Goal: Communication & Community: Ask a question

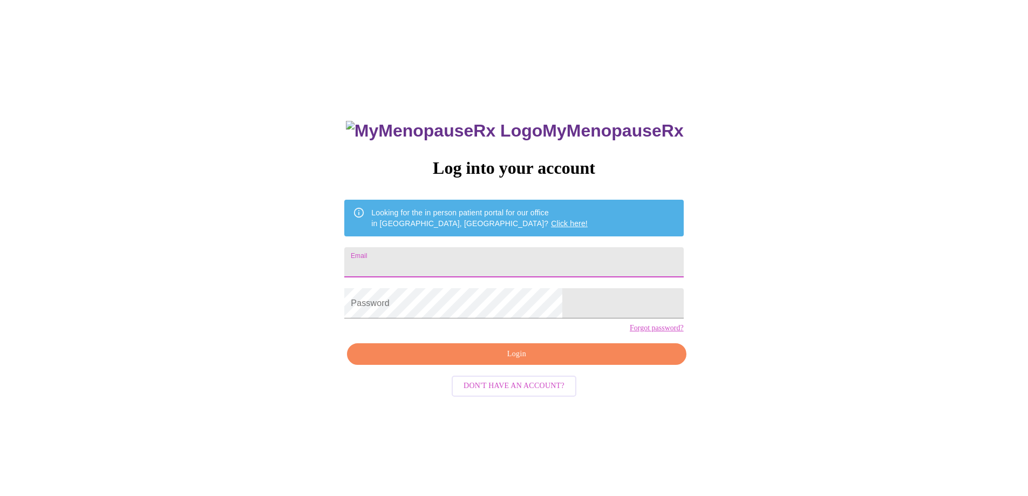
click at [455, 260] on input "Email" at bounding box center [513, 262] width 339 height 30
type input "ajgalluzzi@comcast.net"
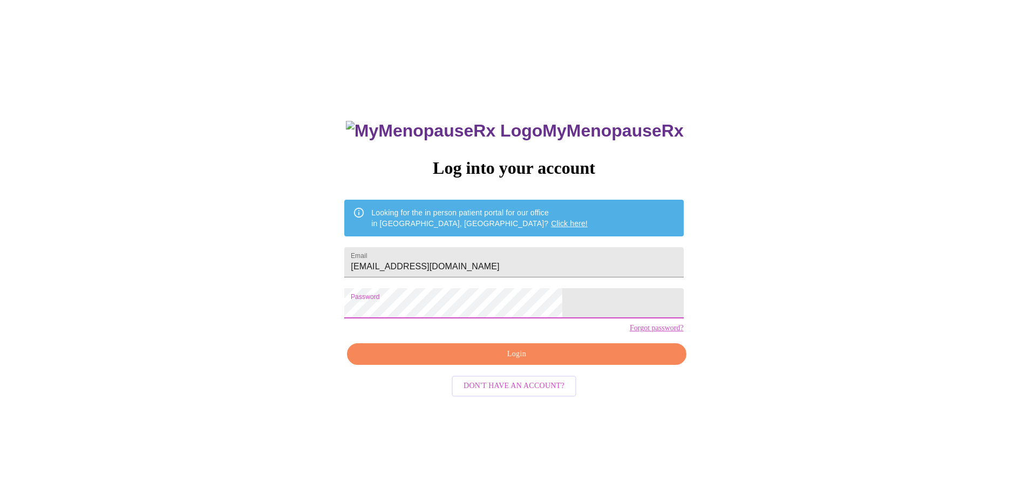
click at [504, 361] on span "Login" at bounding box center [516, 353] width 314 height 13
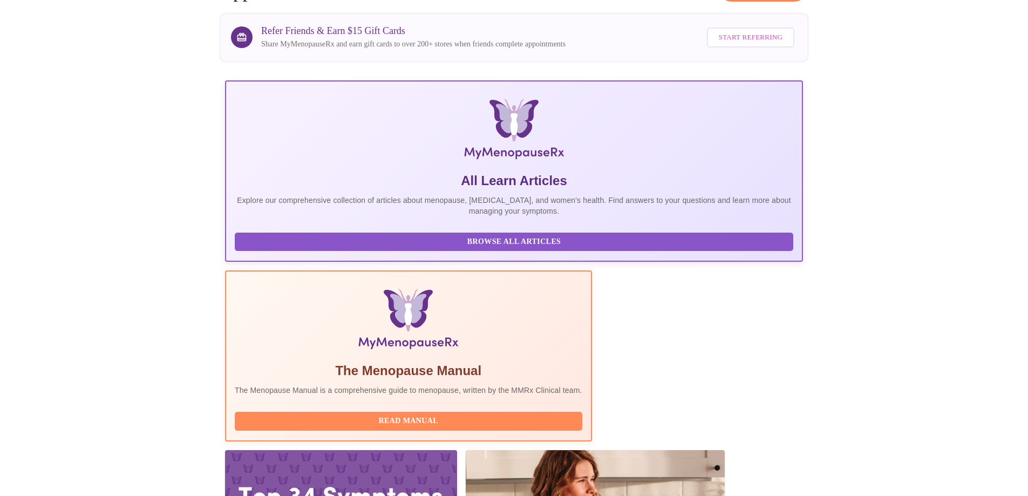
scroll to position [95, 0]
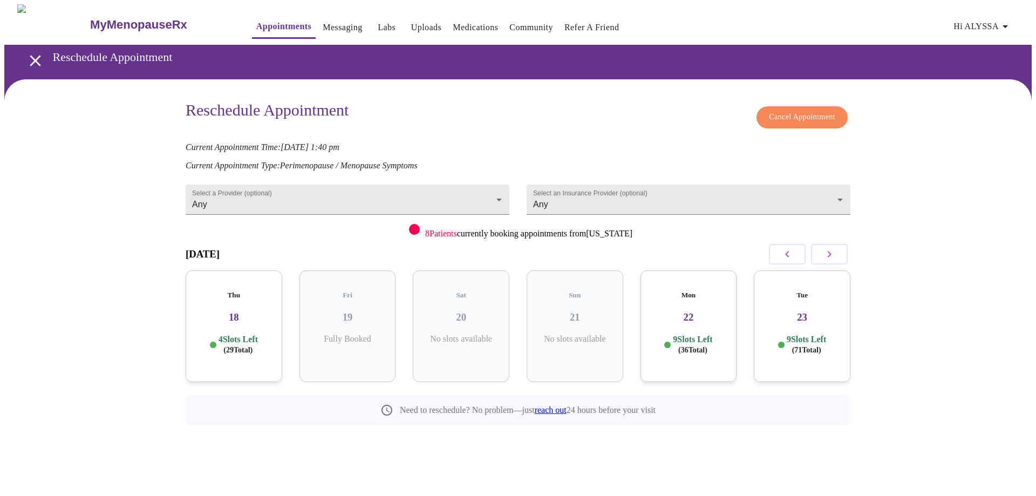
click at [240, 311] on h3 "18" at bounding box center [233, 317] width 79 height 12
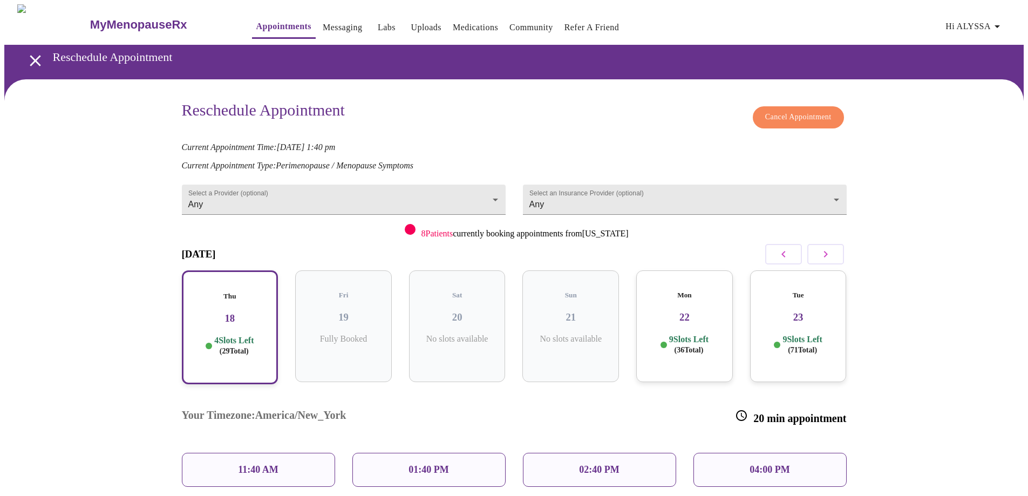
click at [926, 306] on div "Reschedule Appointment Cancel Appointment Current Appointment Time: Sep 19, 202…" at bounding box center [513, 328] width 1019 height 499
click at [976, 22] on span "Hi ALYSSA" at bounding box center [974, 26] width 58 height 15
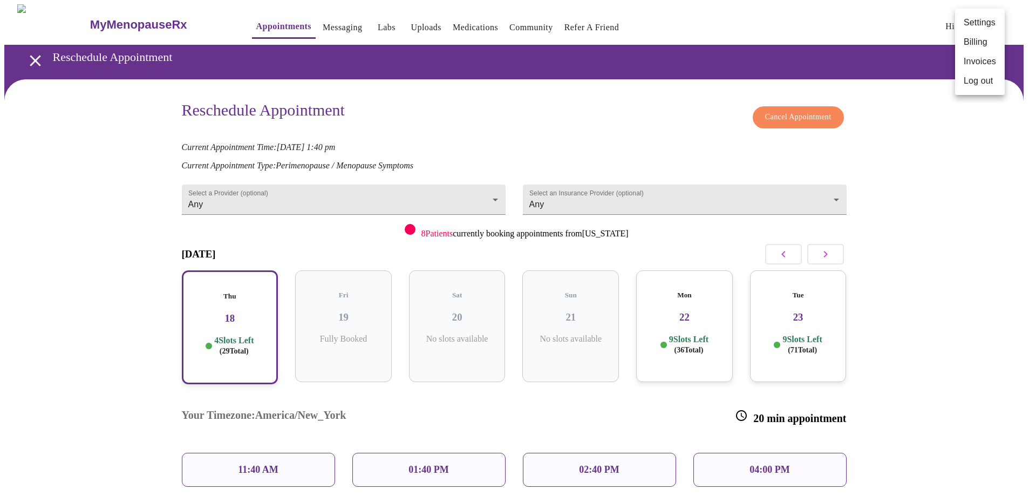
click at [906, 122] on div at bounding box center [518, 248] width 1036 height 496
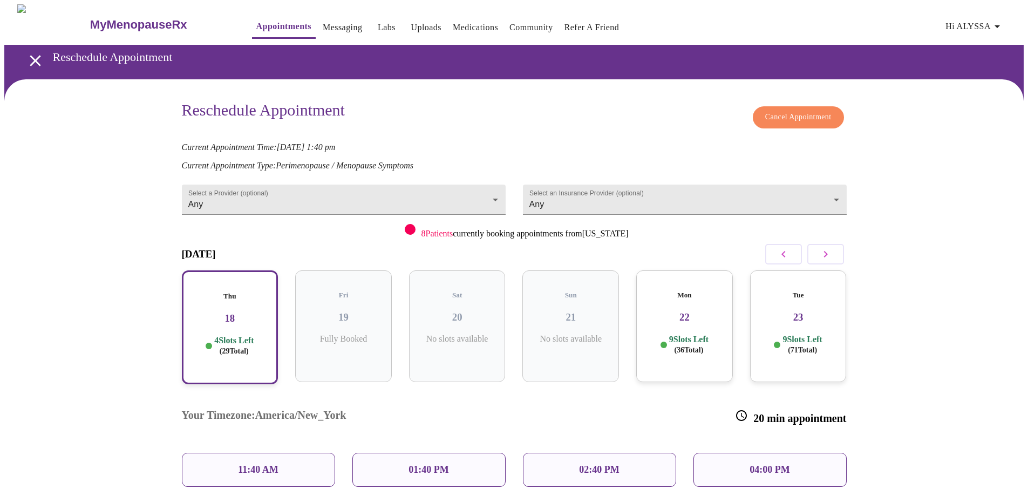
click at [323, 21] on link "Messaging" at bounding box center [342, 27] width 39 height 15
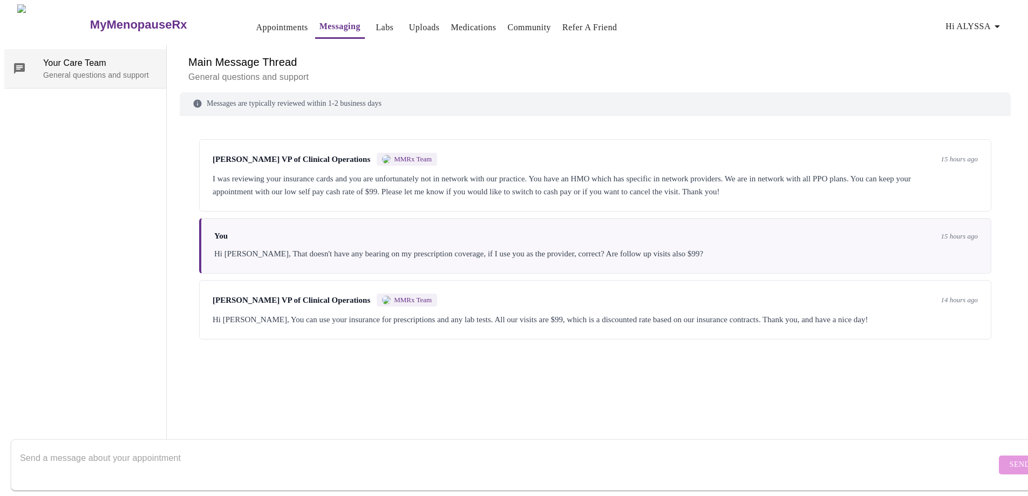
click at [85, 70] on p "General questions and support" at bounding box center [100, 75] width 114 height 11
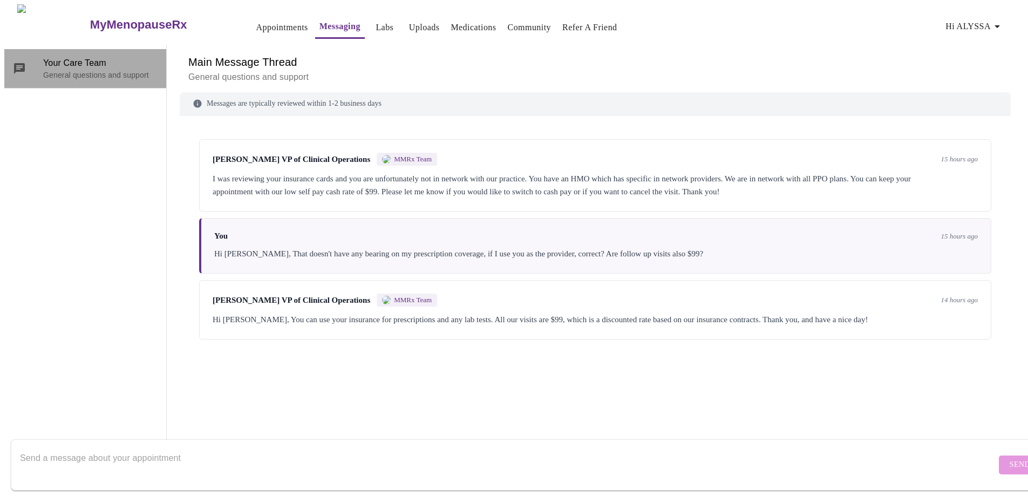
click at [18, 63] on icon at bounding box center [19, 68] width 13 height 13
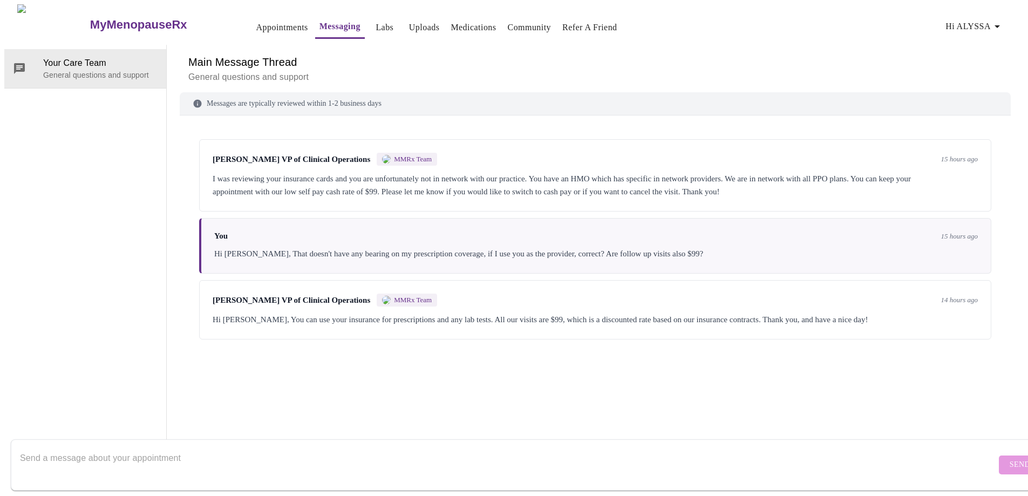
click at [97, 455] on textarea "Send a message about your appointment" at bounding box center [508, 464] width 976 height 35
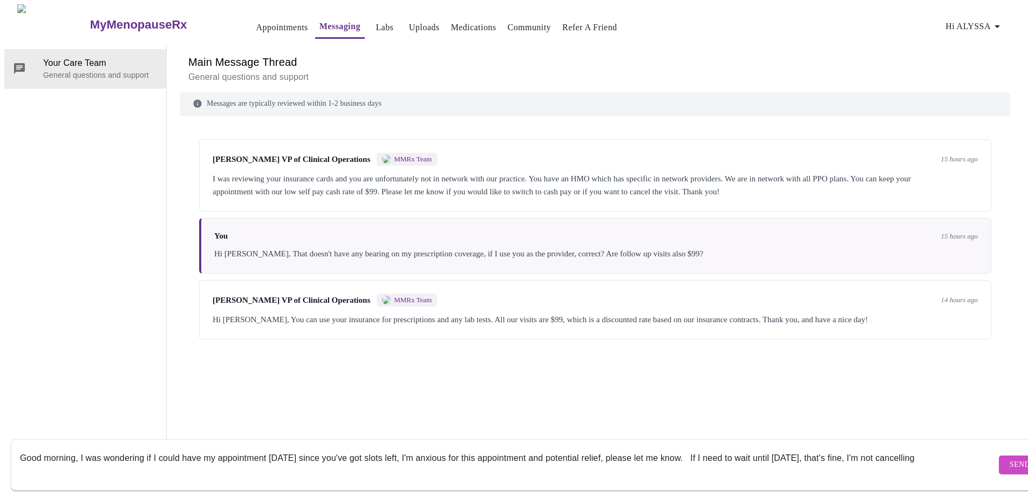
drag, startPoint x: 848, startPoint y: 447, endPoint x: 920, endPoint y: 443, distance: 72.4
click at [920, 447] on textarea "Good morning, I was wondering if I could have my appointment today since you've…" at bounding box center [508, 464] width 976 height 35
type textarea "Good morning, I was wondering if I could have my appointment [DATE] since you'v…"
click at [1009, 458] on span "Send" at bounding box center [1019, 464] width 21 height 13
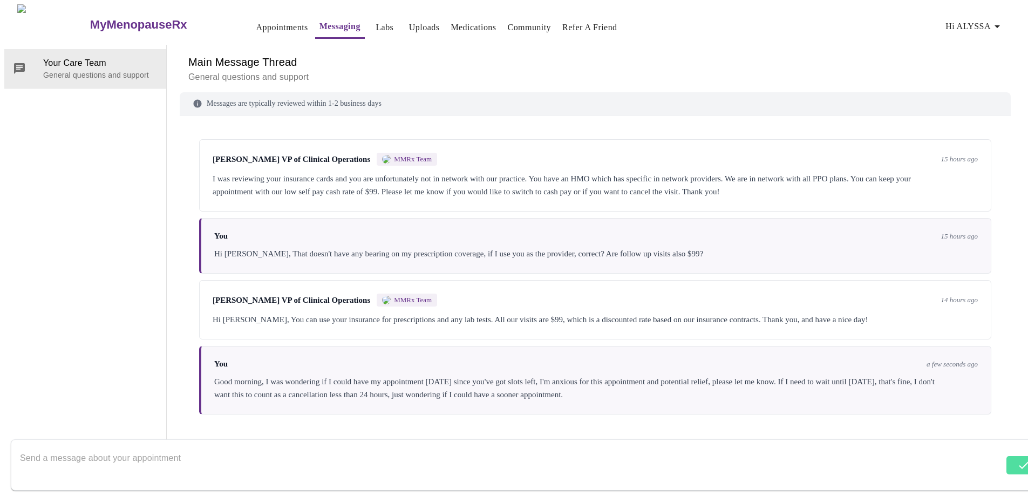
scroll to position [40, 0]
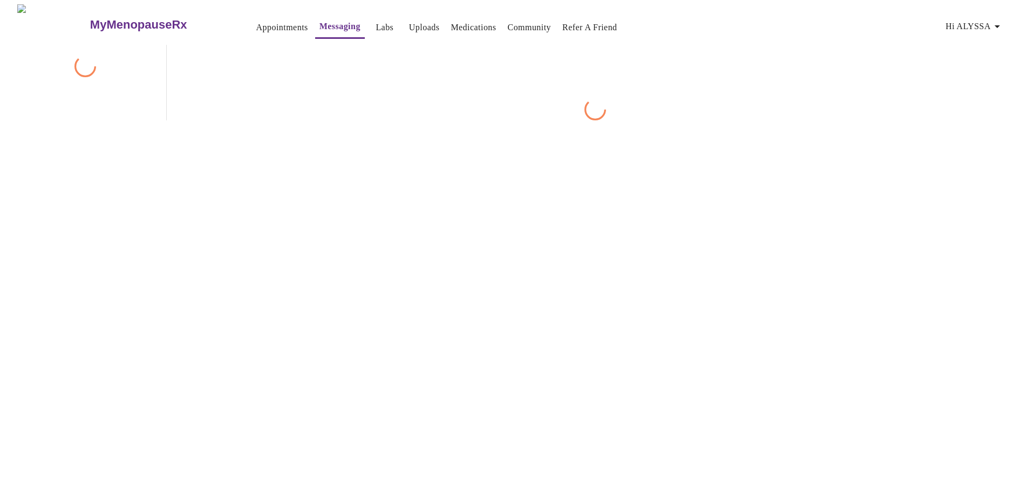
scroll to position [40, 0]
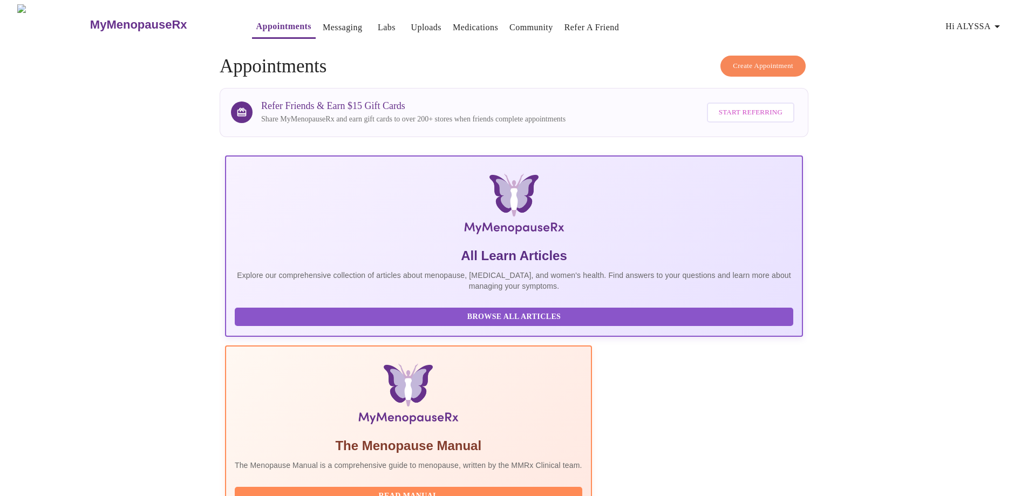
click at [323, 20] on link "Messaging" at bounding box center [342, 27] width 39 height 15
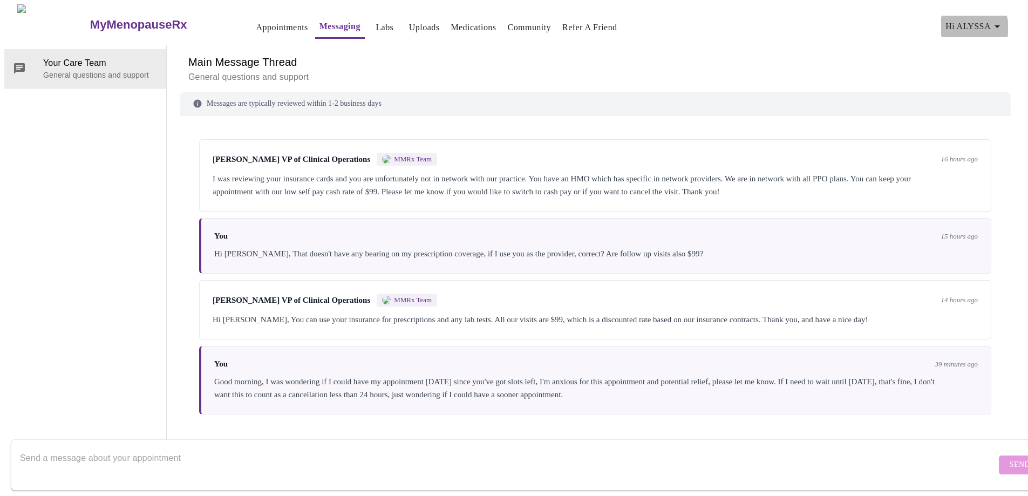
click at [968, 24] on span "Hi ALYSSA" at bounding box center [974, 26] width 58 height 15
click at [852, 59] on div at bounding box center [518, 248] width 1036 height 496
click at [90, 19] on h3 "MyMenopauseRx" at bounding box center [138, 25] width 97 height 14
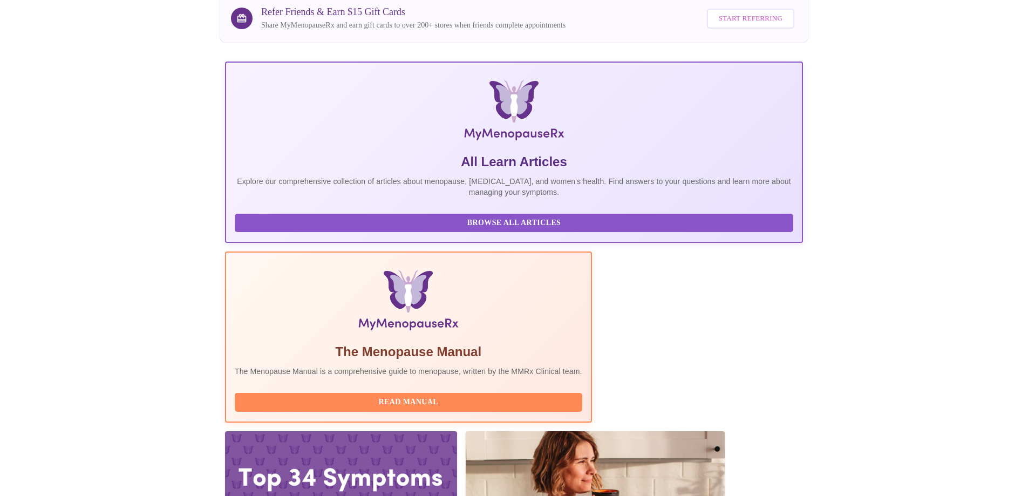
scroll to position [95, 0]
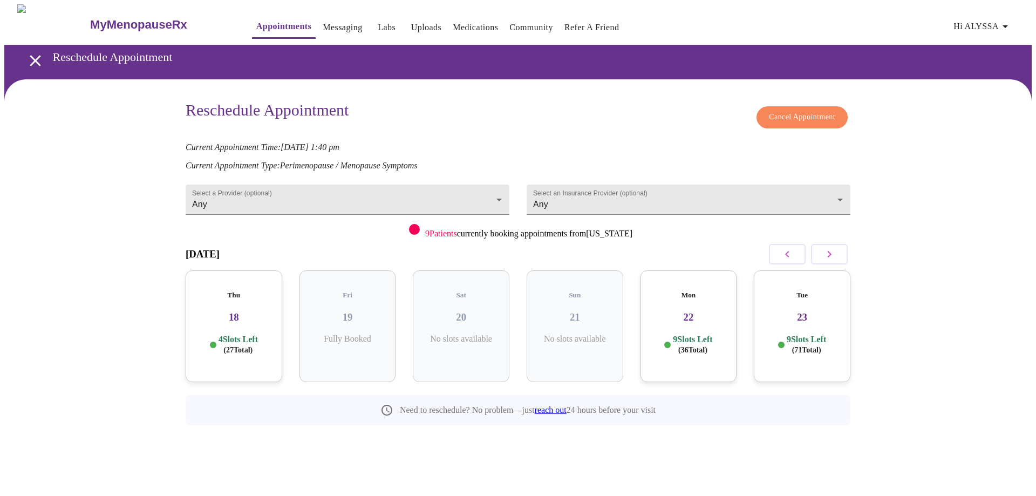
click at [242, 311] on h3 "18" at bounding box center [233, 317] width 79 height 12
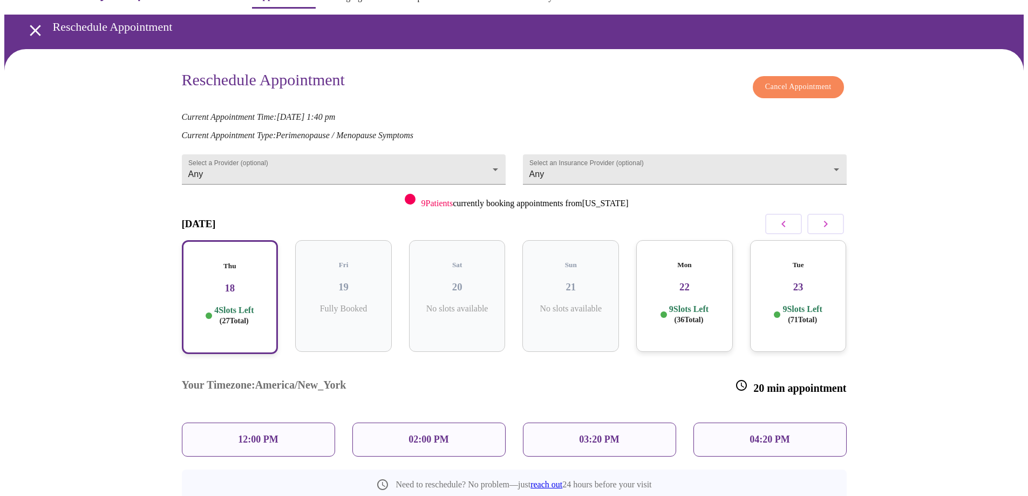
scroll to position [46, 0]
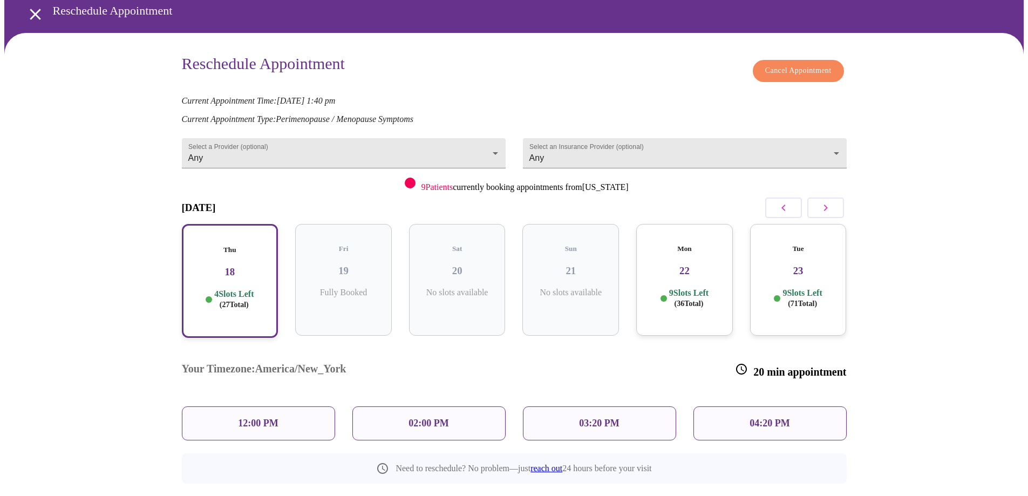
click at [552, 463] on link "reach out" at bounding box center [546, 467] width 32 height 9
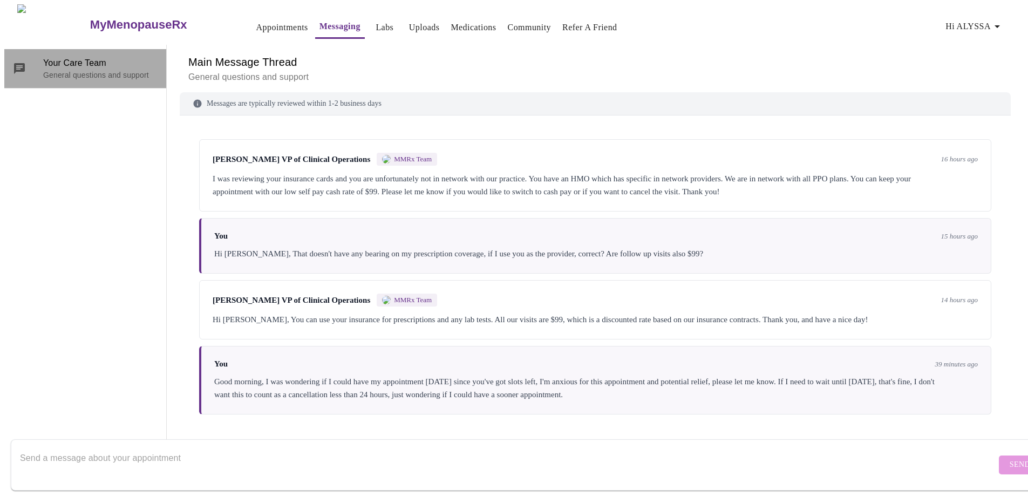
click at [74, 61] on span "Your Care Team" at bounding box center [100, 63] width 114 height 13
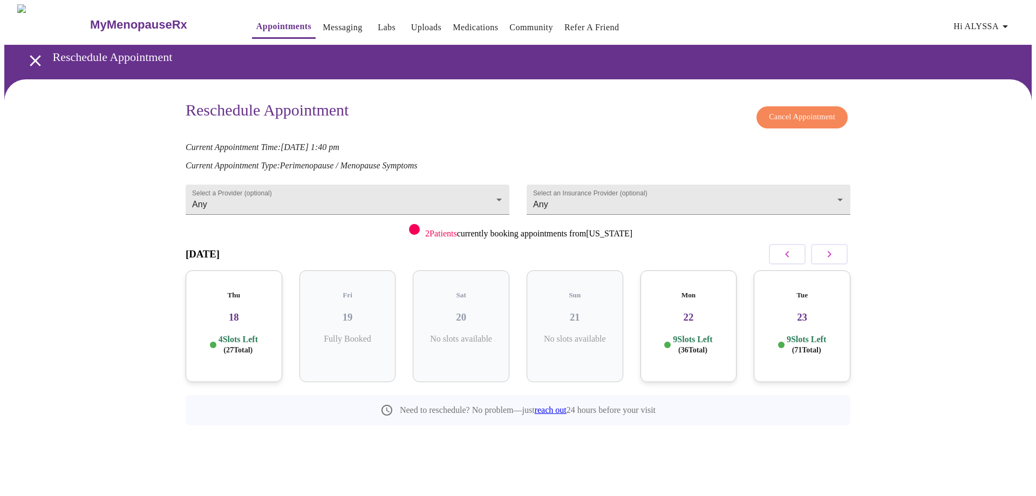
click at [965, 20] on span "Hi ALYSSA" at bounding box center [982, 26] width 58 height 15
click at [971, 155] on div at bounding box center [518, 248] width 1036 height 496
click at [30, 52] on icon "open drawer" at bounding box center [35, 60] width 19 height 19
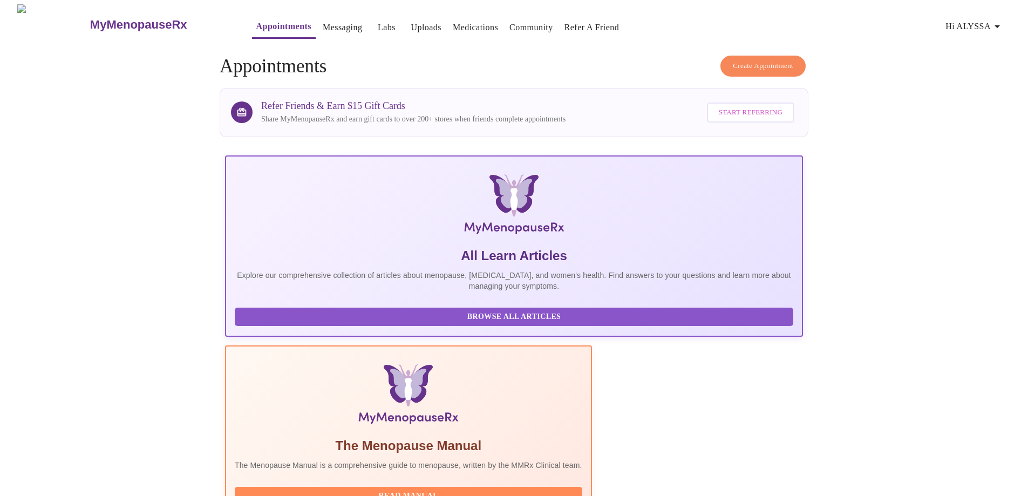
click at [980, 22] on span "Hi ALYSSA" at bounding box center [974, 26] width 58 height 15
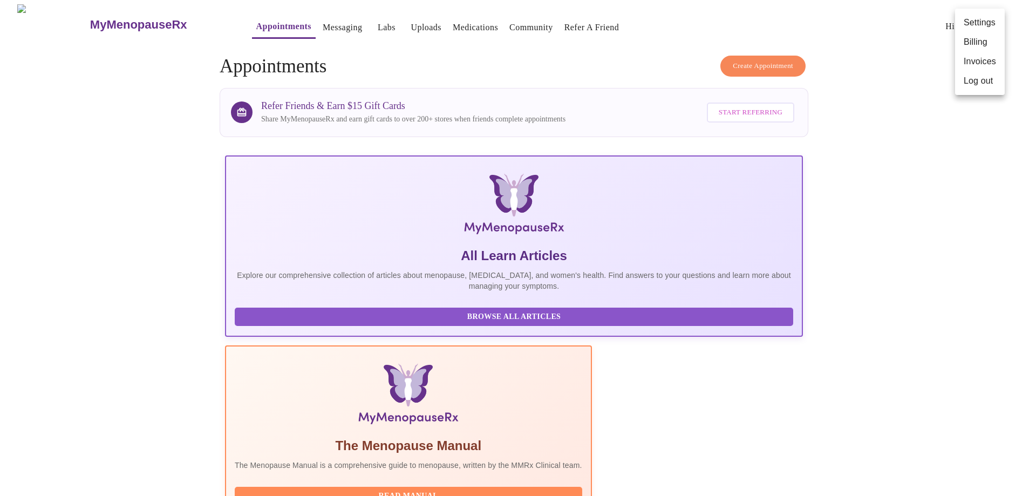
click at [927, 121] on div at bounding box center [518, 248] width 1036 height 496
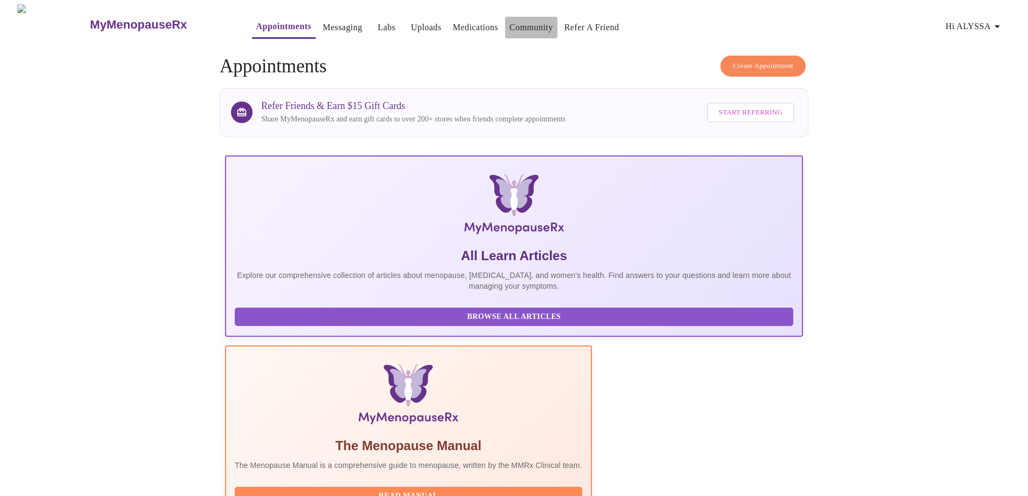
click at [509, 24] on link "Community" at bounding box center [531, 27] width 44 height 15
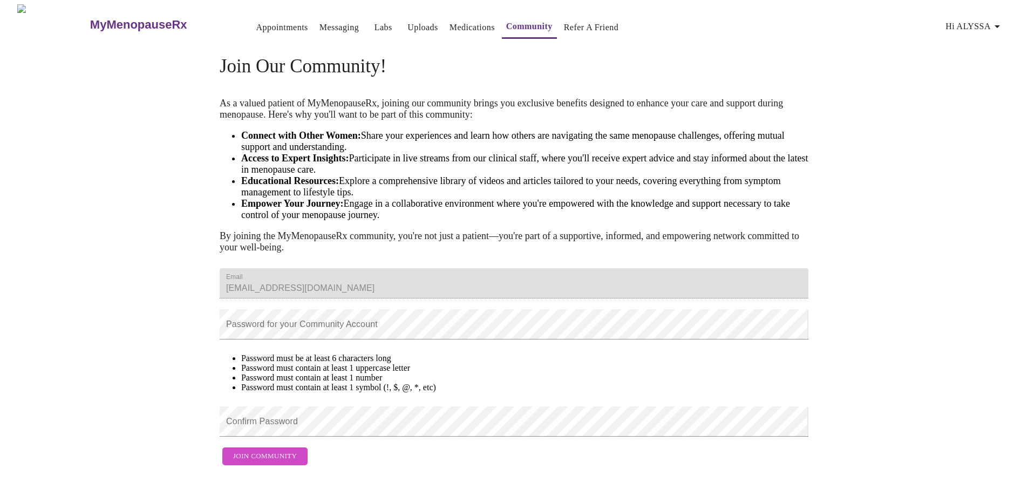
click at [90, 18] on h3 "MyMenopauseRx" at bounding box center [138, 25] width 97 height 14
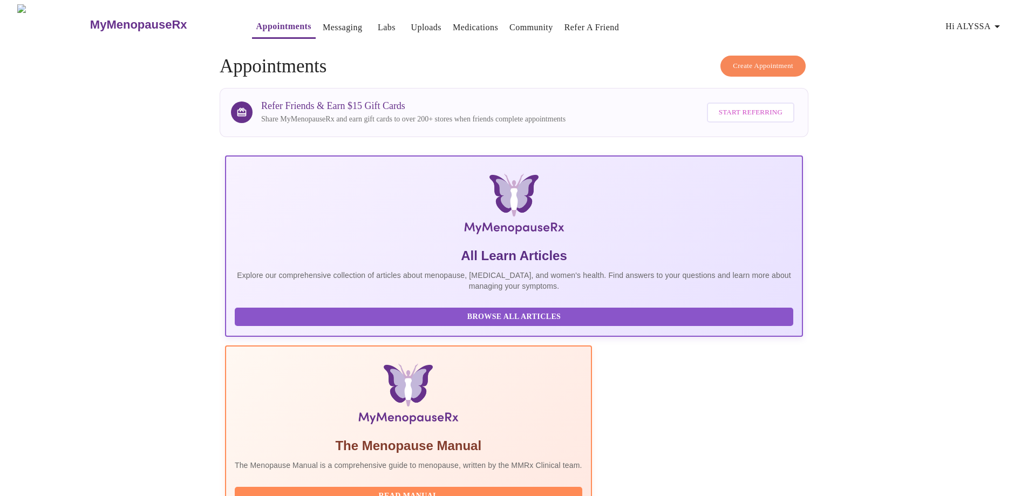
click at [90, 21] on h3 "MyMenopauseRx" at bounding box center [138, 25] width 97 height 14
click at [33, 17] on img at bounding box center [52, 24] width 71 height 40
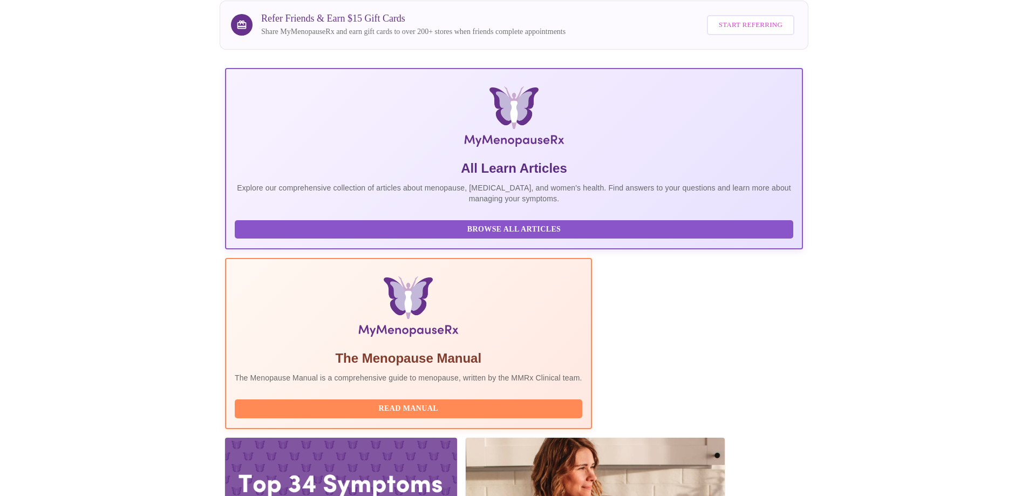
scroll to position [95, 0]
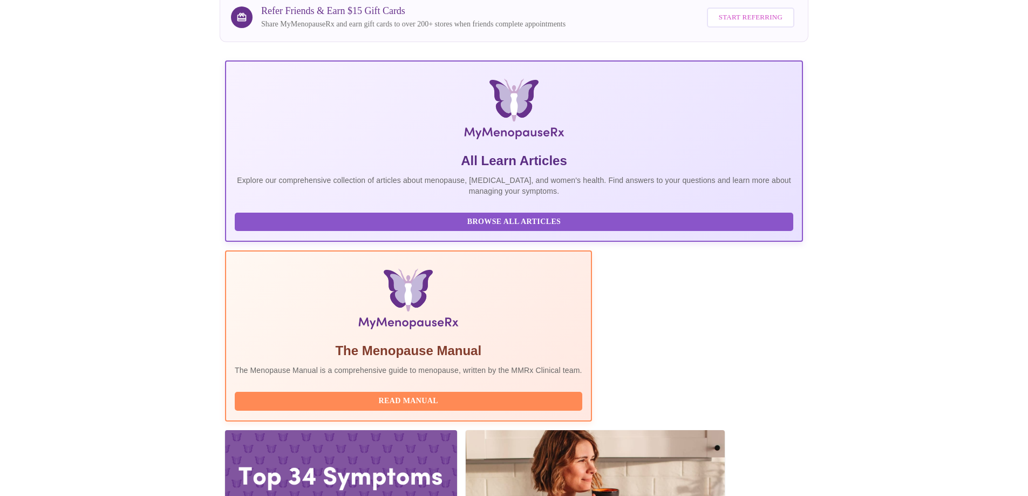
drag, startPoint x: 301, startPoint y: 344, endPoint x: 378, endPoint y: 345, distance: 77.2
copy h3 "Jillian Montefusco"
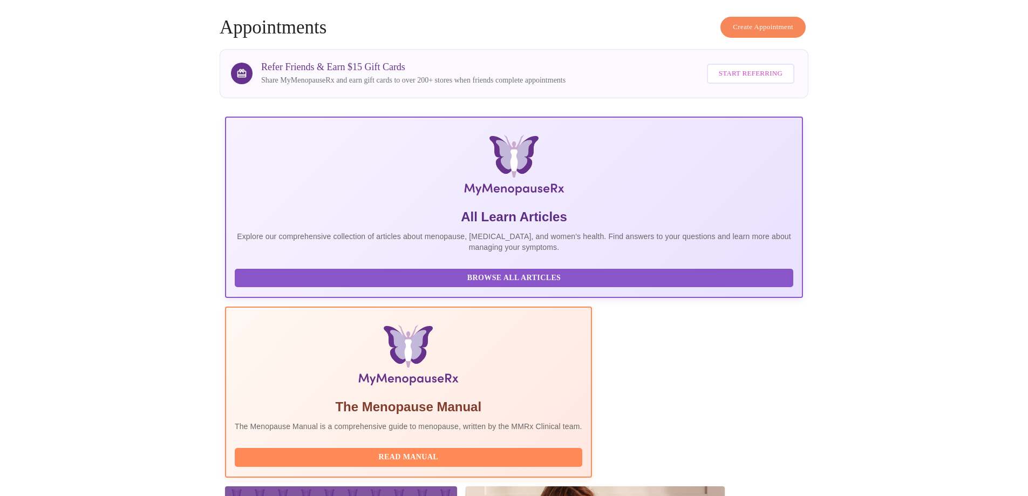
scroll to position [0, 0]
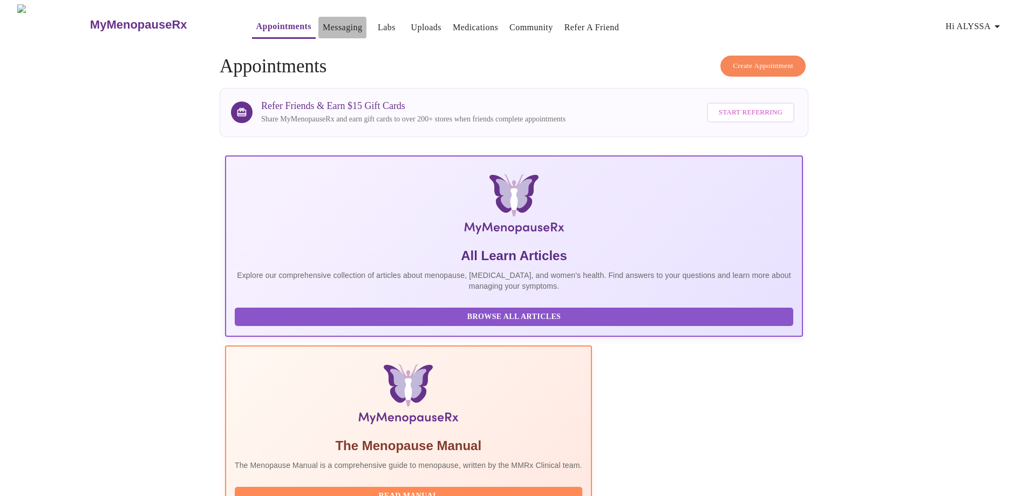
click at [323, 25] on link "Messaging" at bounding box center [342, 27] width 39 height 15
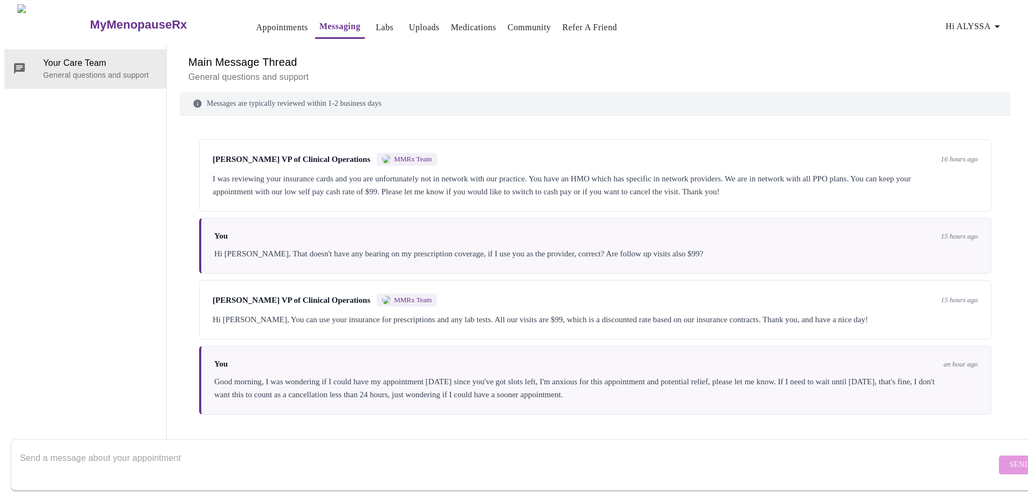
click at [256, 24] on link "Appointments" at bounding box center [282, 27] width 52 height 15
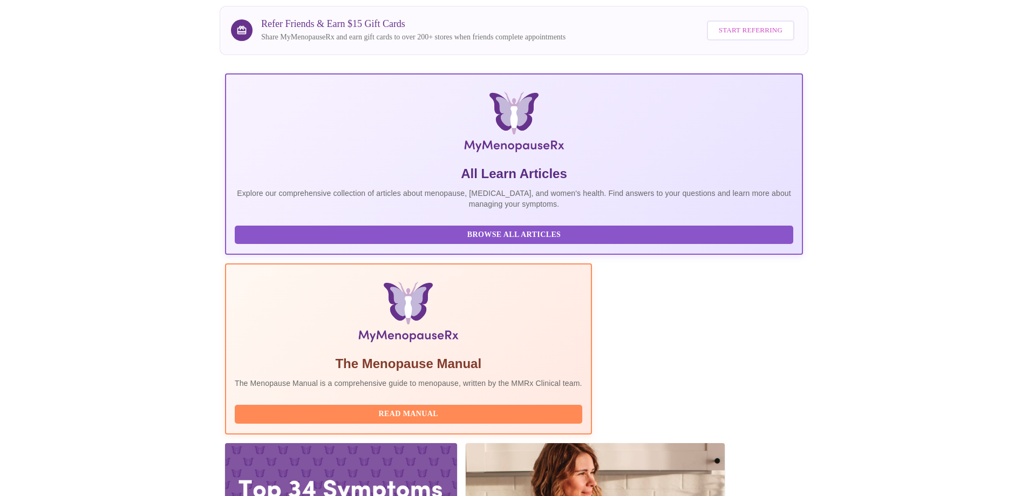
scroll to position [95, 0]
